Goal: Find specific page/section: Find specific page/section

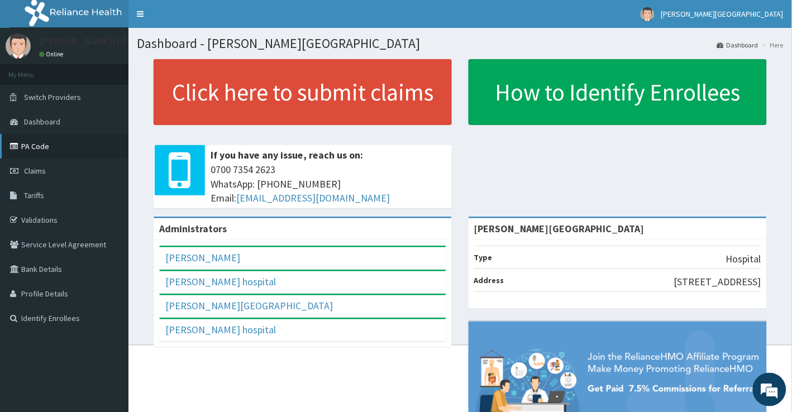
click at [34, 144] on link "PA Code" at bounding box center [64, 146] width 128 height 25
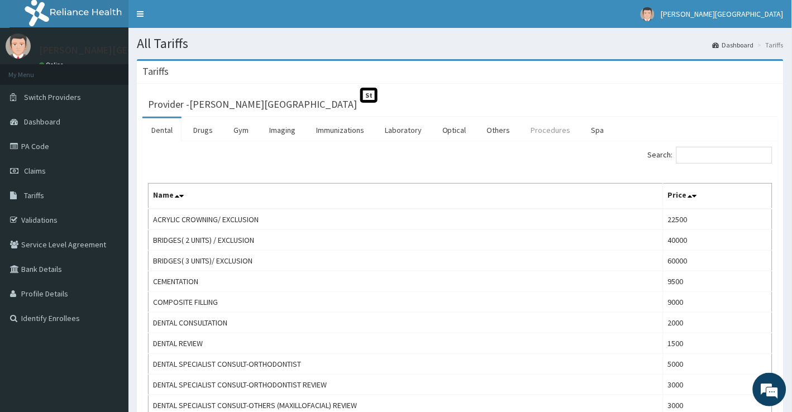
click at [554, 127] on link "Procedures" at bounding box center [551, 129] width 58 height 23
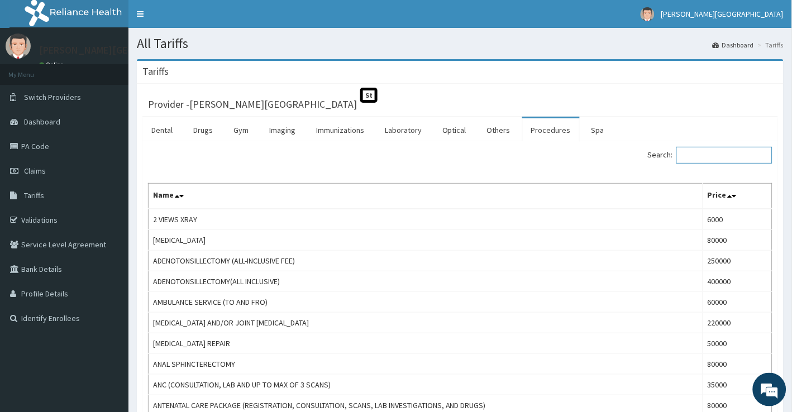
click at [712, 160] on input "Search:" at bounding box center [724, 155] width 96 height 17
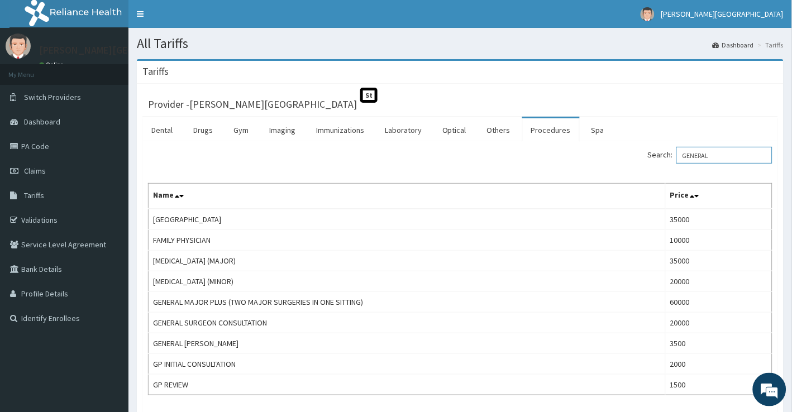
click at [747, 157] on input "GENERAL" at bounding box center [724, 155] width 96 height 17
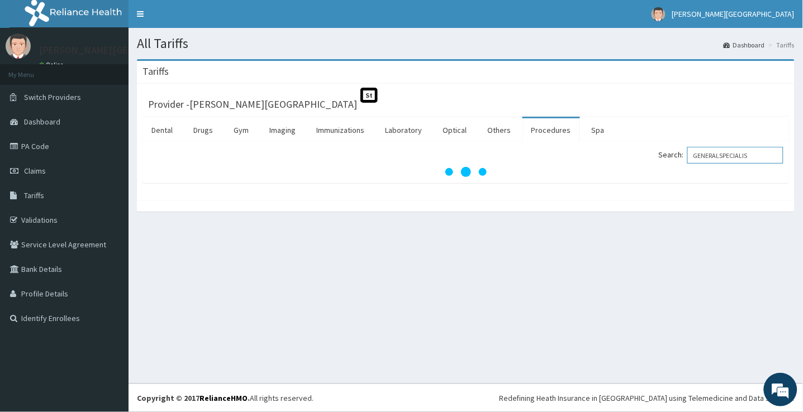
drag, startPoint x: 747, startPoint y: 157, endPoint x: 758, endPoint y: 131, distance: 28.3
click at [758, 131] on div "Dental Drugs Gym Imaging Immunizations Laboratory Optical Others Procedures Spa…" at bounding box center [465, 150] width 646 height 66
click at [749, 161] on input "GENERALSPECIALIS" at bounding box center [735, 155] width 96 height 17
click at [749, 162] on input "GENERALSPECIALIS" at bounding box center [735, 155] width 96 height 17
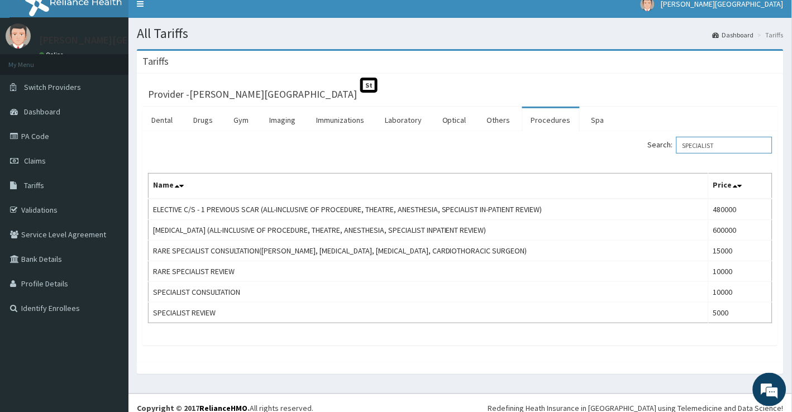
scroll to position [20, 0]
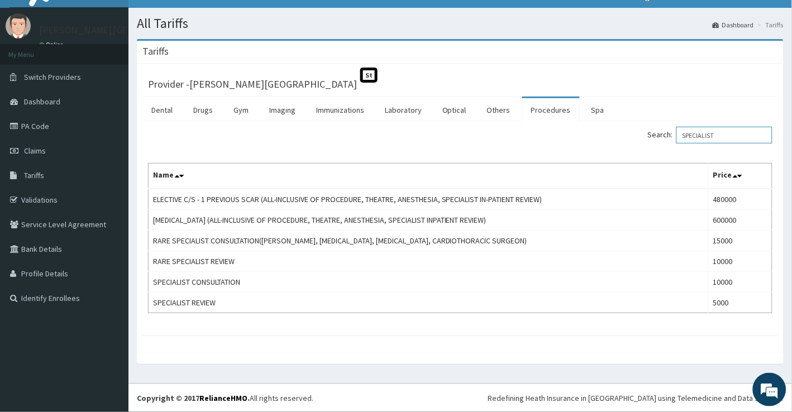
click at [711, 133] on input "SPECIALIST" at bounding box center [724, 135] width 96 height 17
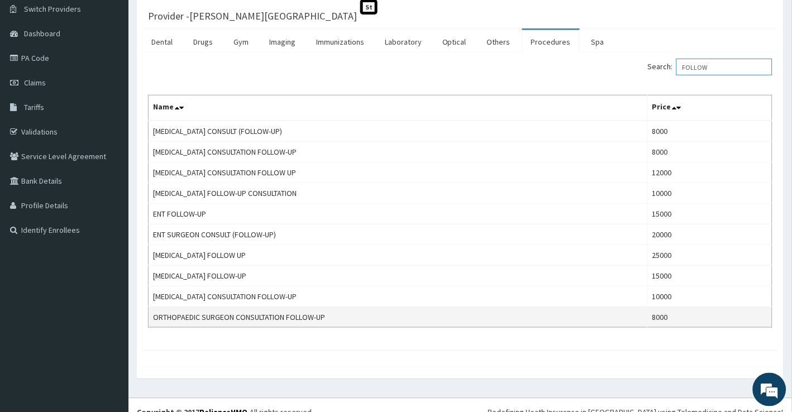
scroll to position [103, 0]
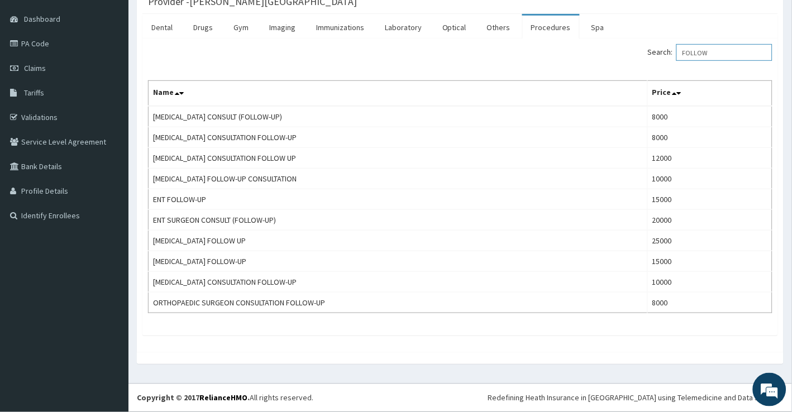
click at [724, 58] on input "FOLLOW" at bounding box center [724, 52] width 96 height 17
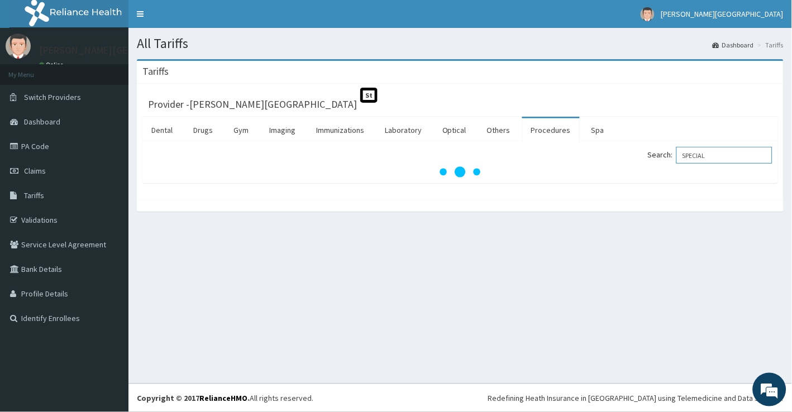
scroll to position [0, 0]
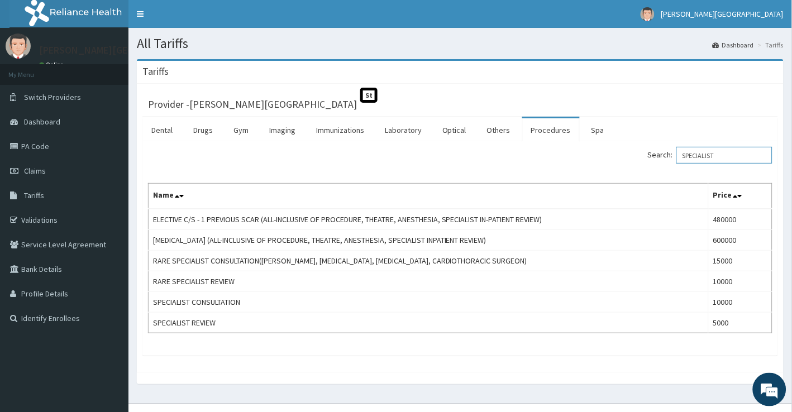
type input "SPECIALIST"
click at [41, 141] on link "PA Code" at bounding box center [64, 146] width 128 height 25
